Goal: Task Accomplishment & Management: Use online tool/utility

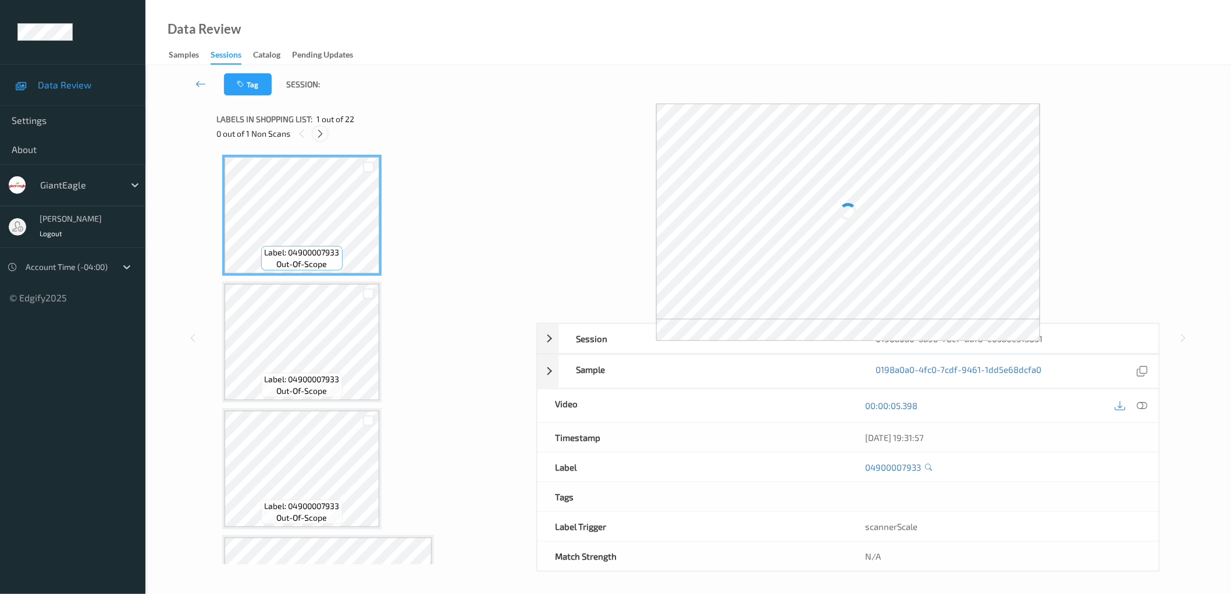
click at [319, 131] on icon at bounding box center [320, 134] width 10 height 10
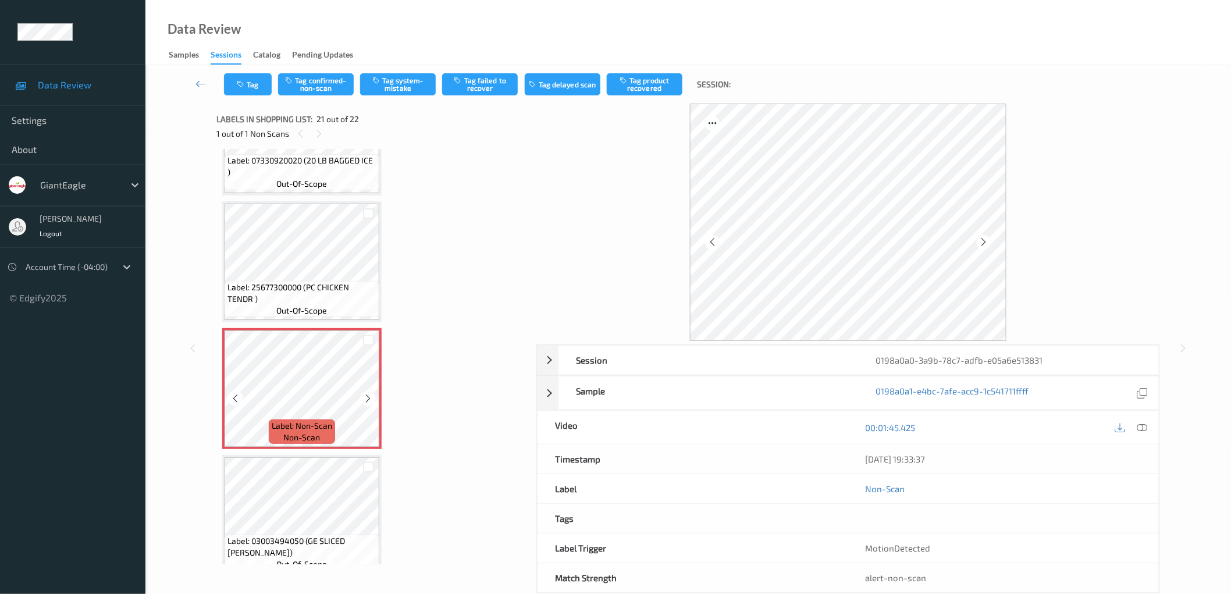
scroll to position [2351, 0]
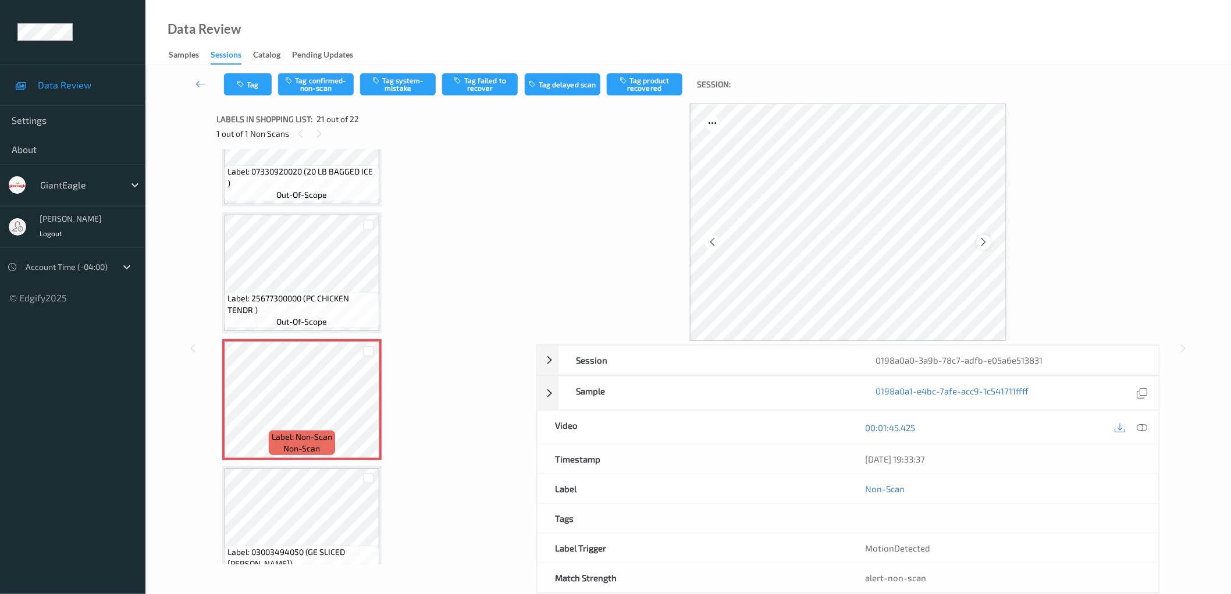
click at [987, 243] on icon at bounding box center [984, 242] width 10 height 10
click at [1142, 422] on icon at bounding box center [1141, 427] width 10 height 10
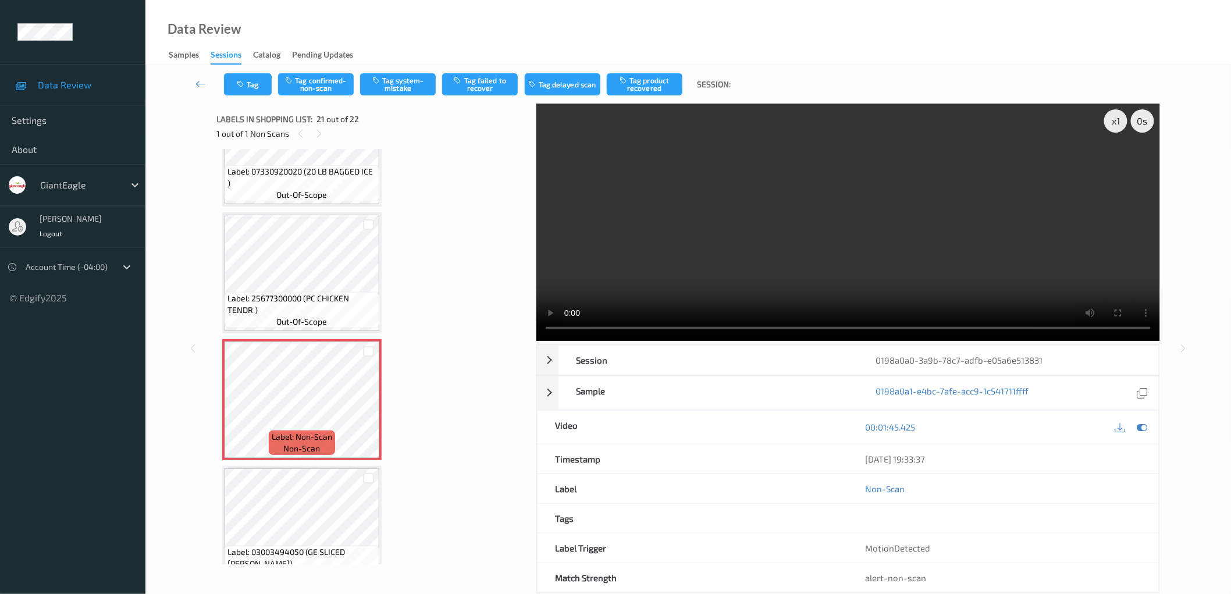
click at [1115, 124] on div "x 1" at bounding box center [1115, 120] width 23 height 23
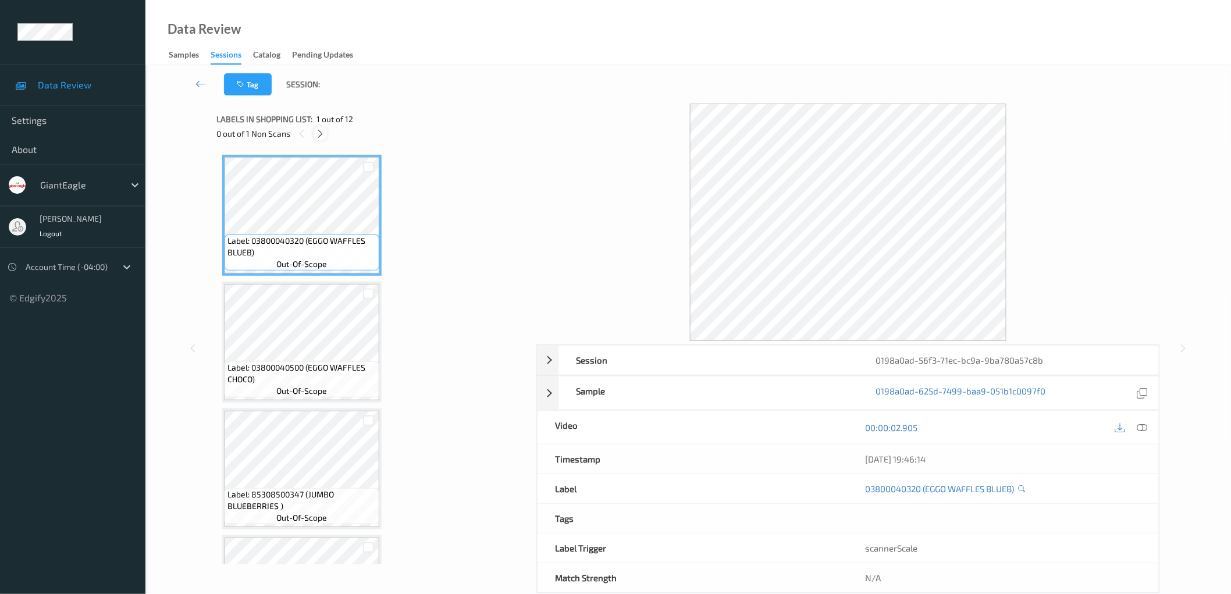
click at [320, 136] on icon at bounding box center [320, 134] width 10 height 10
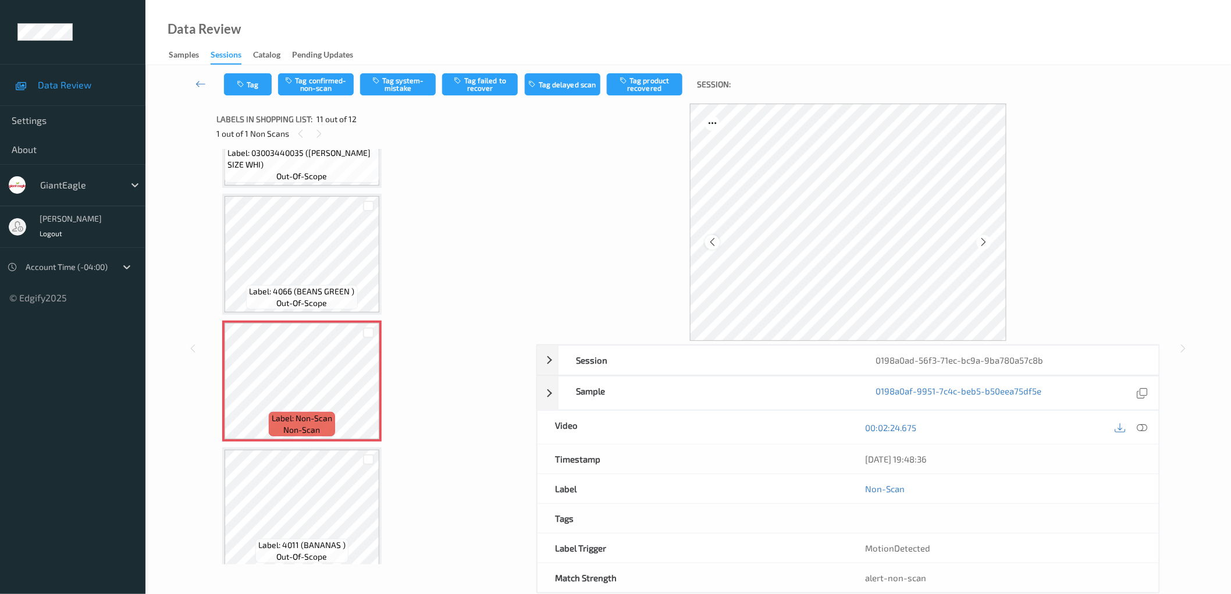
click at [710, 246] on icon at bounding box center [712, 242] width 10 height 10
click at [1141, 426] on icon at bounding box center [1141, 427] width 10 height 10
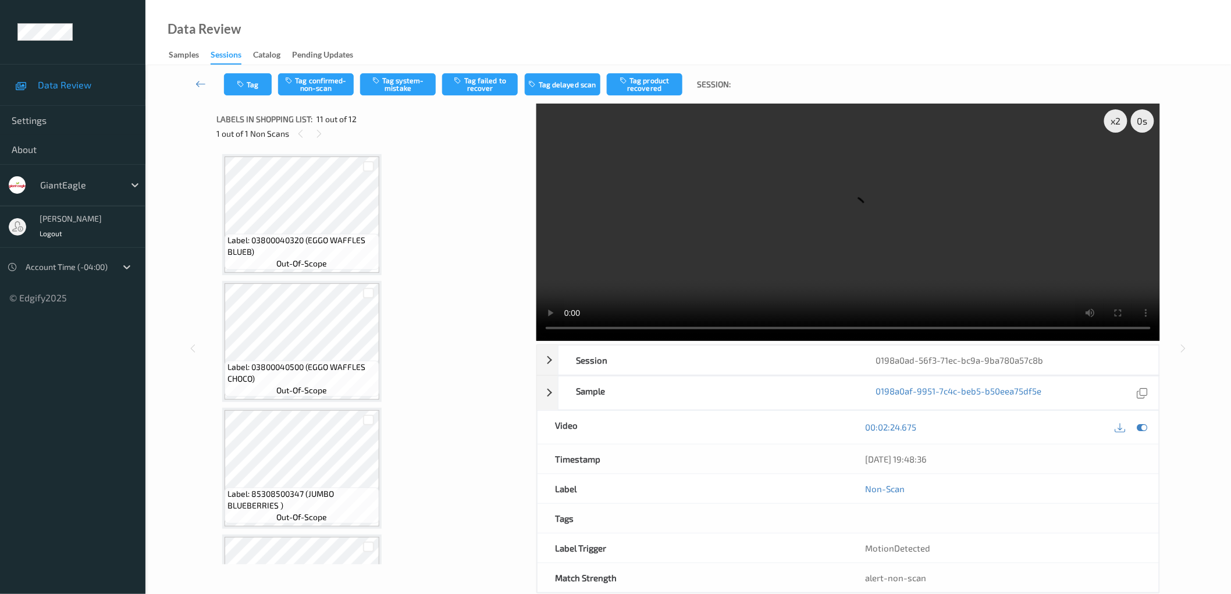
scroll to position [0, 0]
click at [1115, 119] on div "x 2" at bounding box center [1115, 120] width 23 height 23
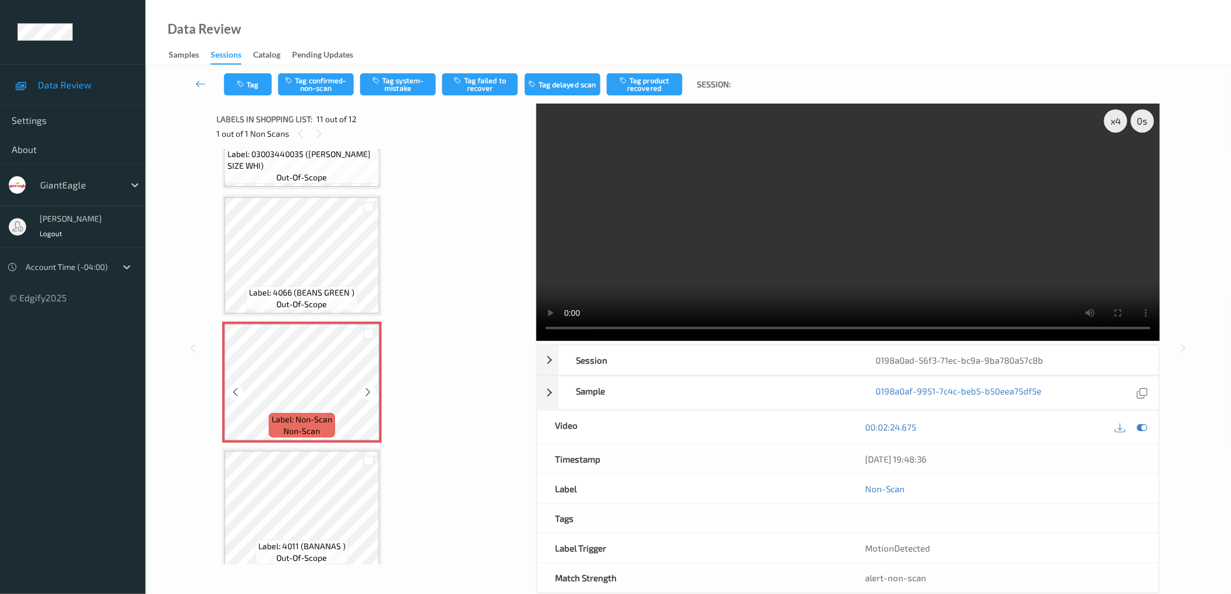
scroll to position [1102, 0]
click at [1113, 126] on div "x 4" at bounding box center [1115, 120] width 23 height 23
click at [1113, 126] on div "x 8" at bounding box center [1115, 120] width 23 height 23
click at [1120, 124] on div "x 1" at bounding box center [1115, 120] width 23 height 23
click at [1191, 288] on div "x 2 0 s Session 0198a0ad-56f3-71ec-bc9a-9ba780a57c8b Session ID 0198a0ad-56f3-7…" at bounding box center [688, 349] width 1038 height 490
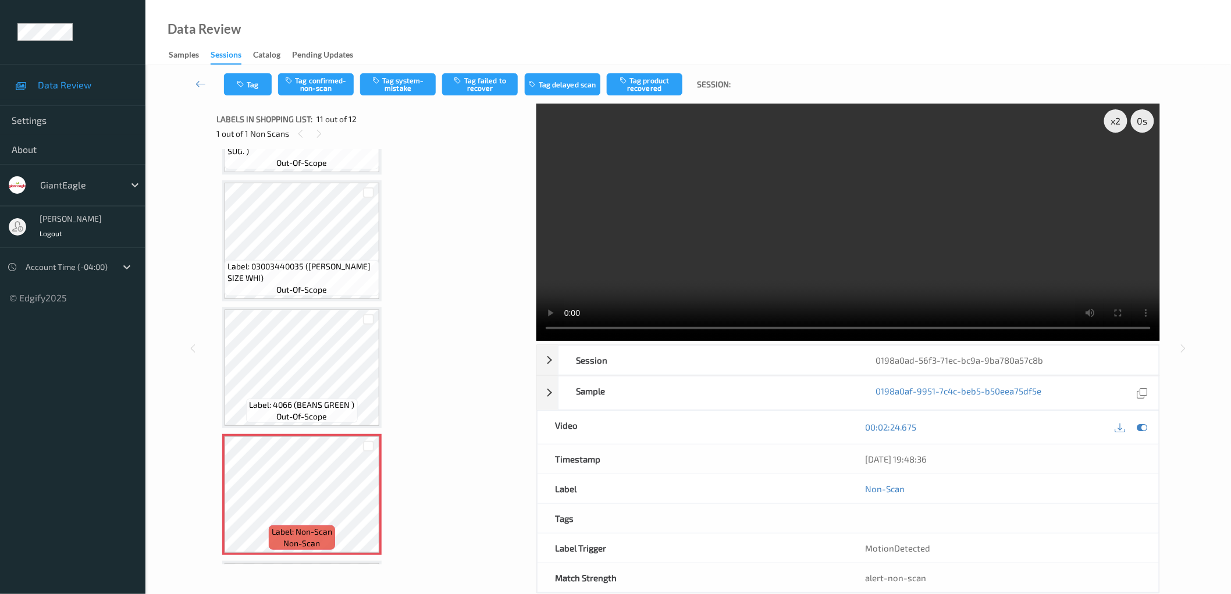
scroll to position [1016, 0]
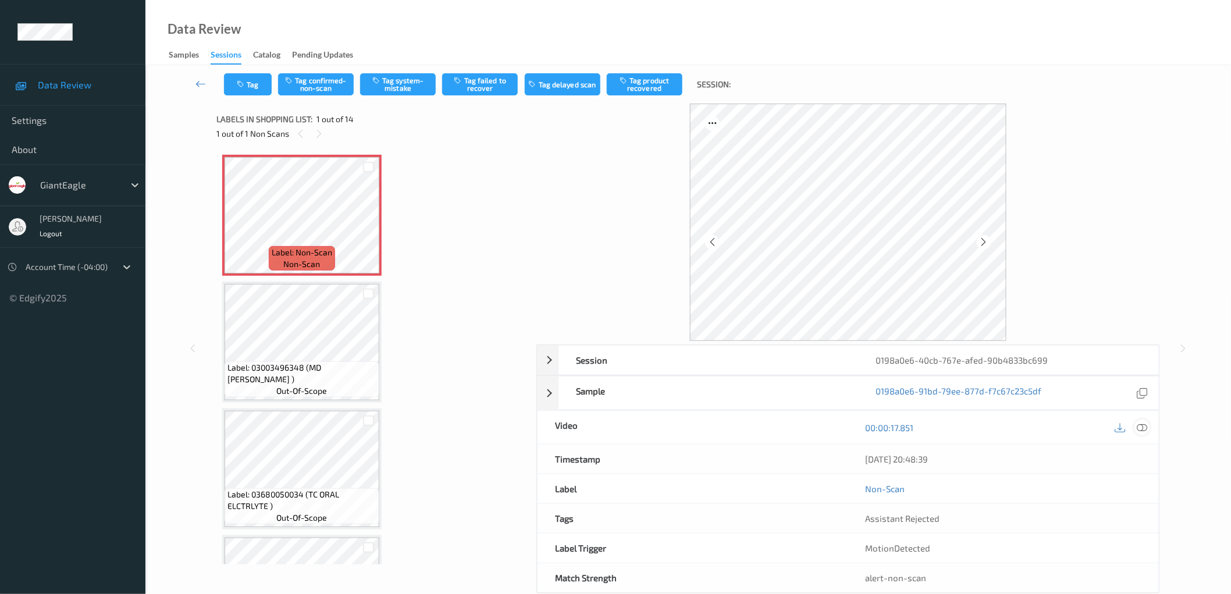
click at [1142, 425] on icon at bounding box center [1141, 427] width 10 height 10
